Goal: Task Accomplishment & Management: Use online tool/utility

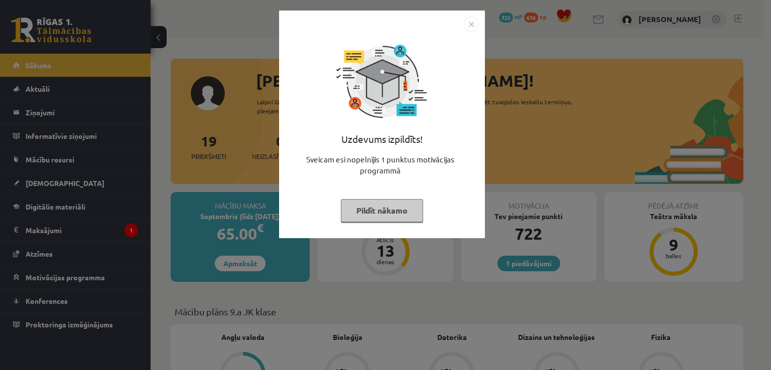
click at [469, 25] on img "Close" at bounding box center [471, 24] width 15 height 15
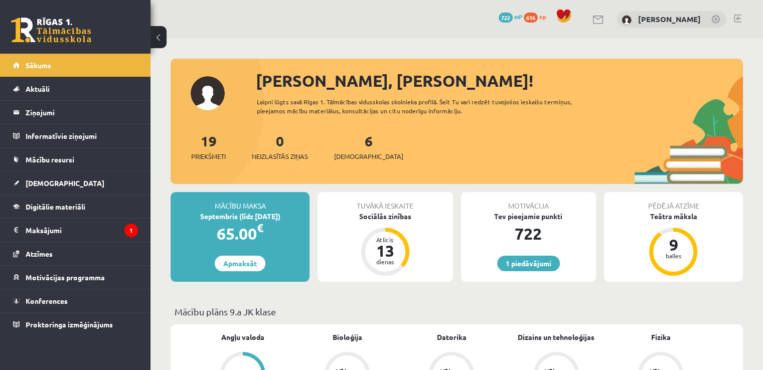
click at [736, 15] on link at bounding box center [738, 19] width 8 height 8
click at [394, 286] on div "Mācību maksa Septembris (līdz 15.09.25) 65.00 € Apmaksāt Tuvākā ieskaite Sociāl…" at bounding box center [457, 241] width 573 height 98
click at [80, 179] on link "[DEMOGRAPHIC_DATA]" at bounding box center [75, 183] width 125 height 23
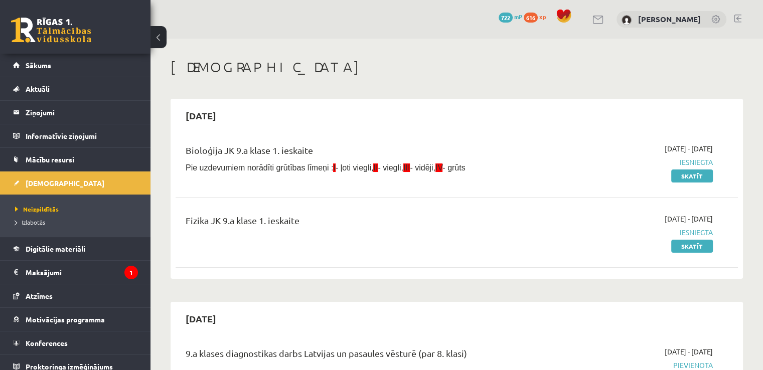
click at [461, 135] on div "Bioloģija JK 9.a klase 1. ieskaite Pie uzdevumiem norādīti grūtības līmeņi : I …" at bounding box center [457, 163] width 563 height 58
click at [741, 15] on link at bounding box center [738, 19] width 8 height 8
